Goal: Entertainment & Leisure: Consume media (video, audio)

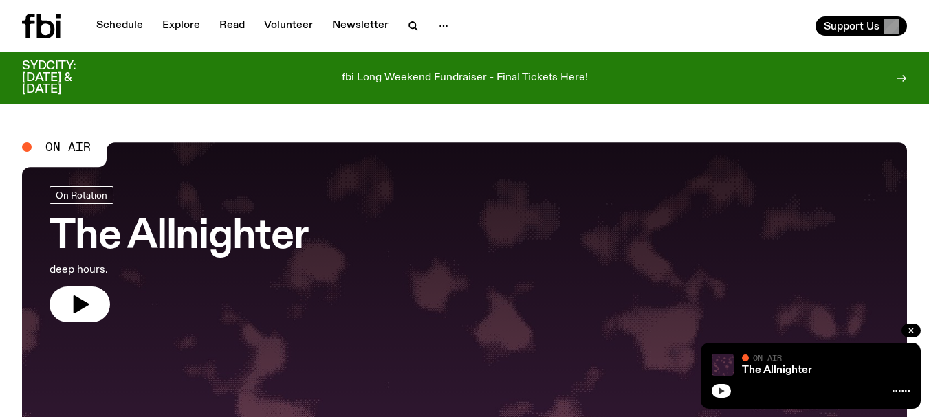
click at [722, 392] on icon "button" at bounding box center [721, 391] width 6 height 7
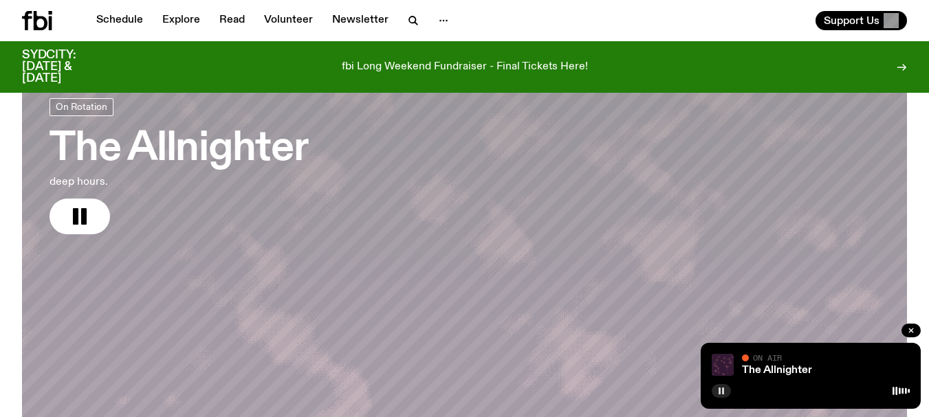
scroll to position [91, 0]
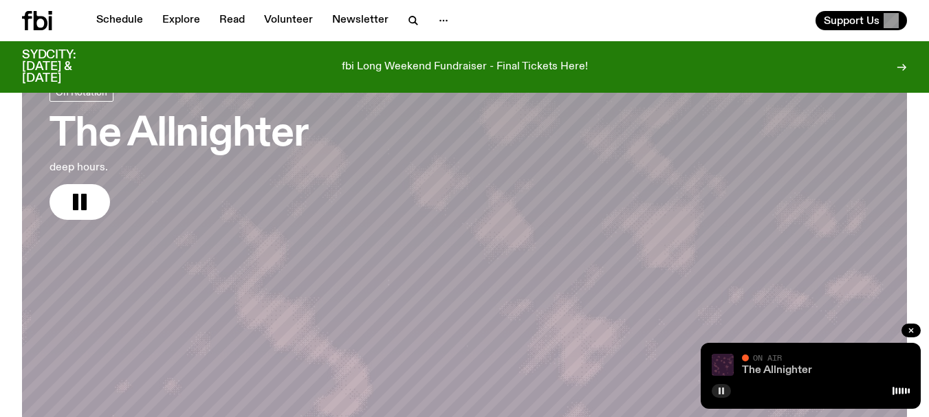
click at [790, 366] on link "The Allnighter" at bounding box center [777, 370] width 70 height 11
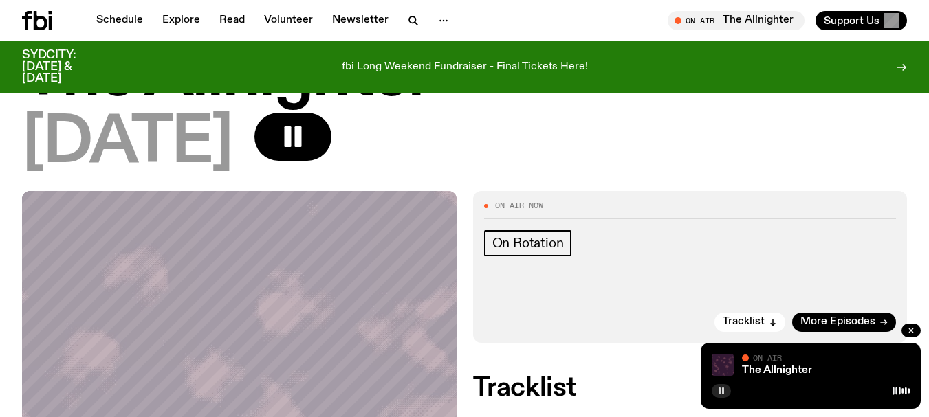
scroll to position [113, 0]
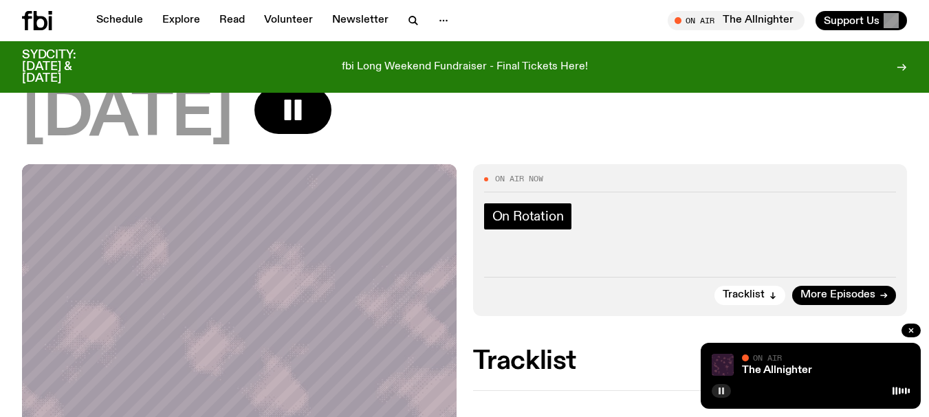
click at [551, 217] on span "On Rotation" at bounding box center [527, 216] width 71 height 15
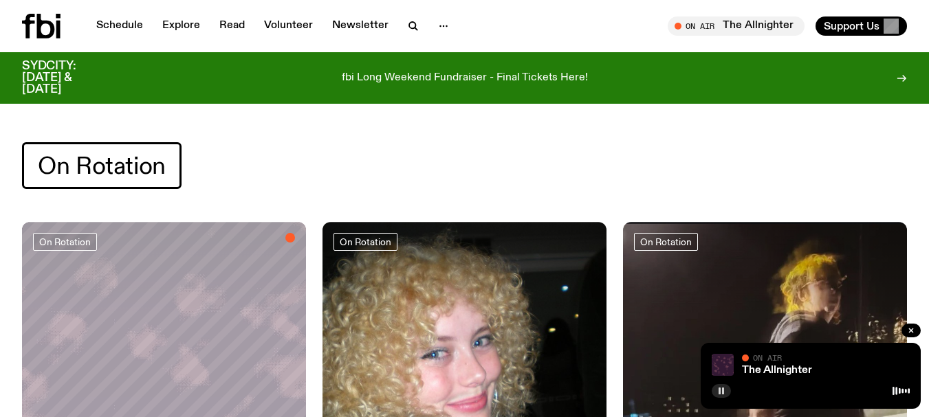
click at [817, 363] on div "On Air" at bounding box center [826, 359] width 168 height 10
click at [797, 364] on div "The Allnighter On Air" at bounding box center [826, 365] width 168 height 22
click at [784, 371] on link "The Allnighter" at bounding box center [777, 370] width 70 height 11
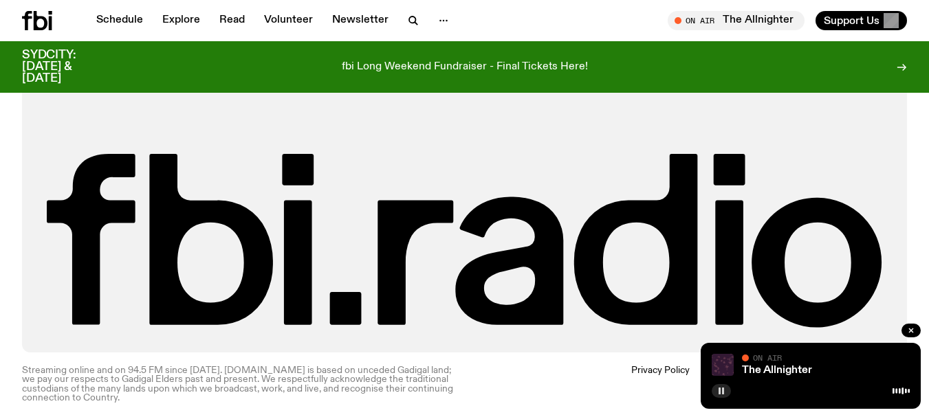
scroll to position [988, 0]
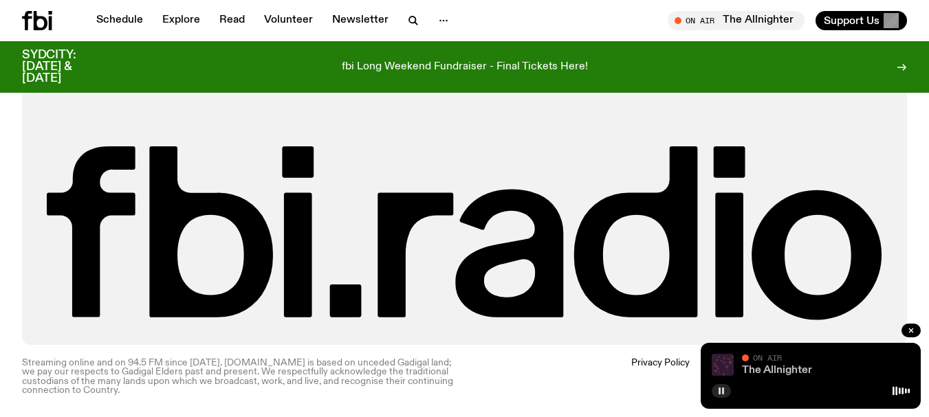
click at [803, 370] on link "The Allnighter" at bounding box center [777, 370] width 70 height 11
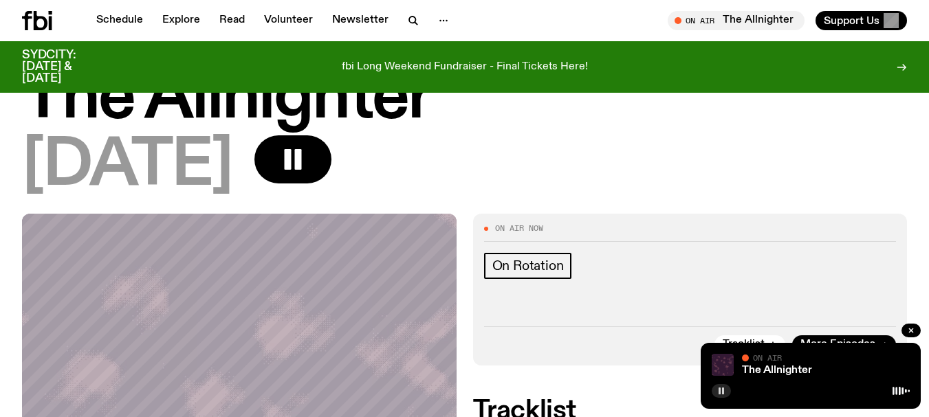
scroll to position [62, 0]
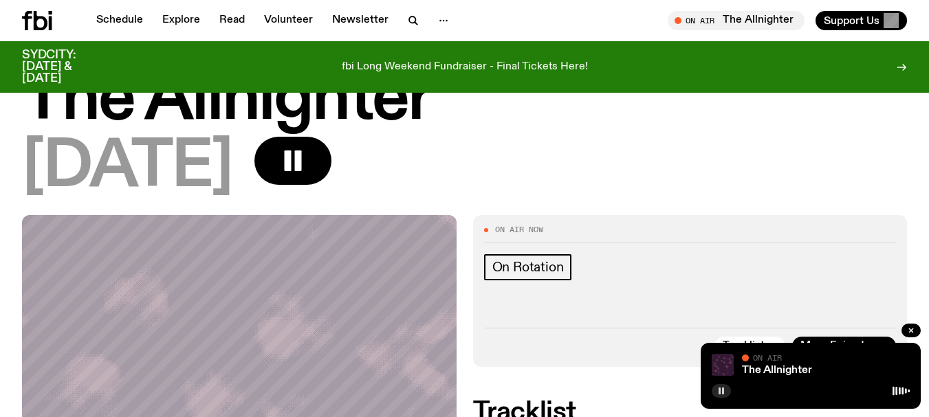
click at [901, 391] on icon at bounding box center [900, 391] width 17 height 11
drag, startPoint x: 819, startPoint y: 366, endPoint x: 757, endPoint y: 366, distance: 61.2
click at [757, 366] on div "The Allnighter" at bounding box center [824, 371] width 170 height 10
click at [818, 368] on div "The Allnighter" at bounding box center [824, 371] width 170 height 10
click at [801, 374] on link "The Allnighter" at bounding box center [777, 370] width 70 height 11
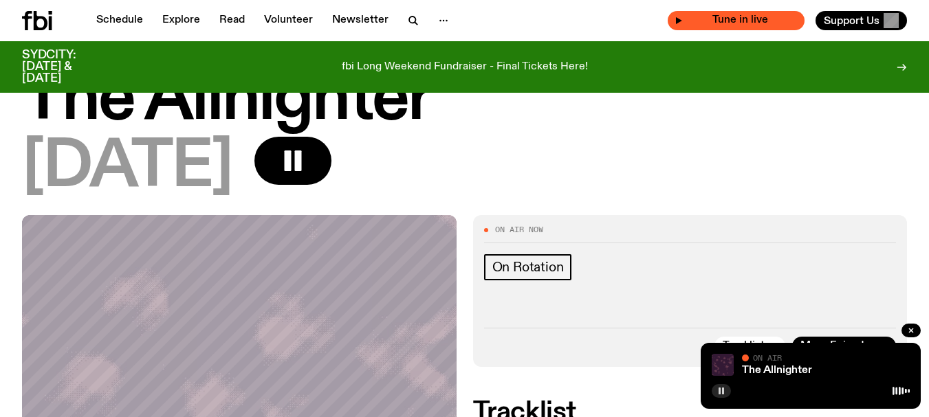
click at [734, 22] on span "Tune in live" at bounding box center [740, 20] width 115 height 10
click at [675, 19] on div "Tune in live" at bounding box center [735, 20] width 137 height 19
